Goal: Information Seeking & Learning: Learn about a topic

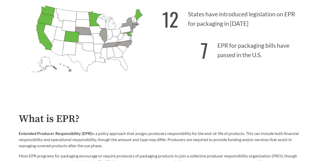
scroll to position [230, 0]
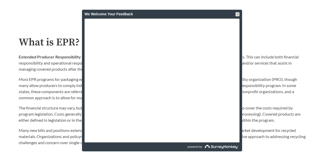
click at [236, 13] on div at bounding box center [237, 14] width 4 height 4
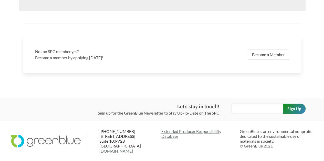
scroll to position [1043, 0]
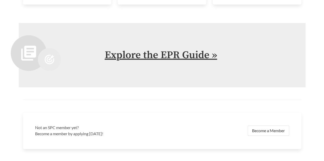
click at [185, 50] on link "Explore the EPR Guide »" at bounding box center [161, 55] width 112 height 13
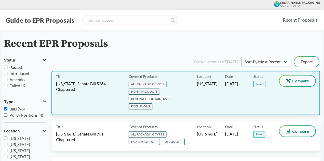
click at [159, 84] on span "ALL PACKAGING TYPES" at bounding box center [147, 84] width 38 height 6
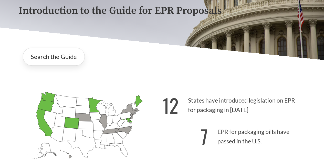
scroll to position [102, 0]
